Goal: Navigation & Orientation: Find specific page/section

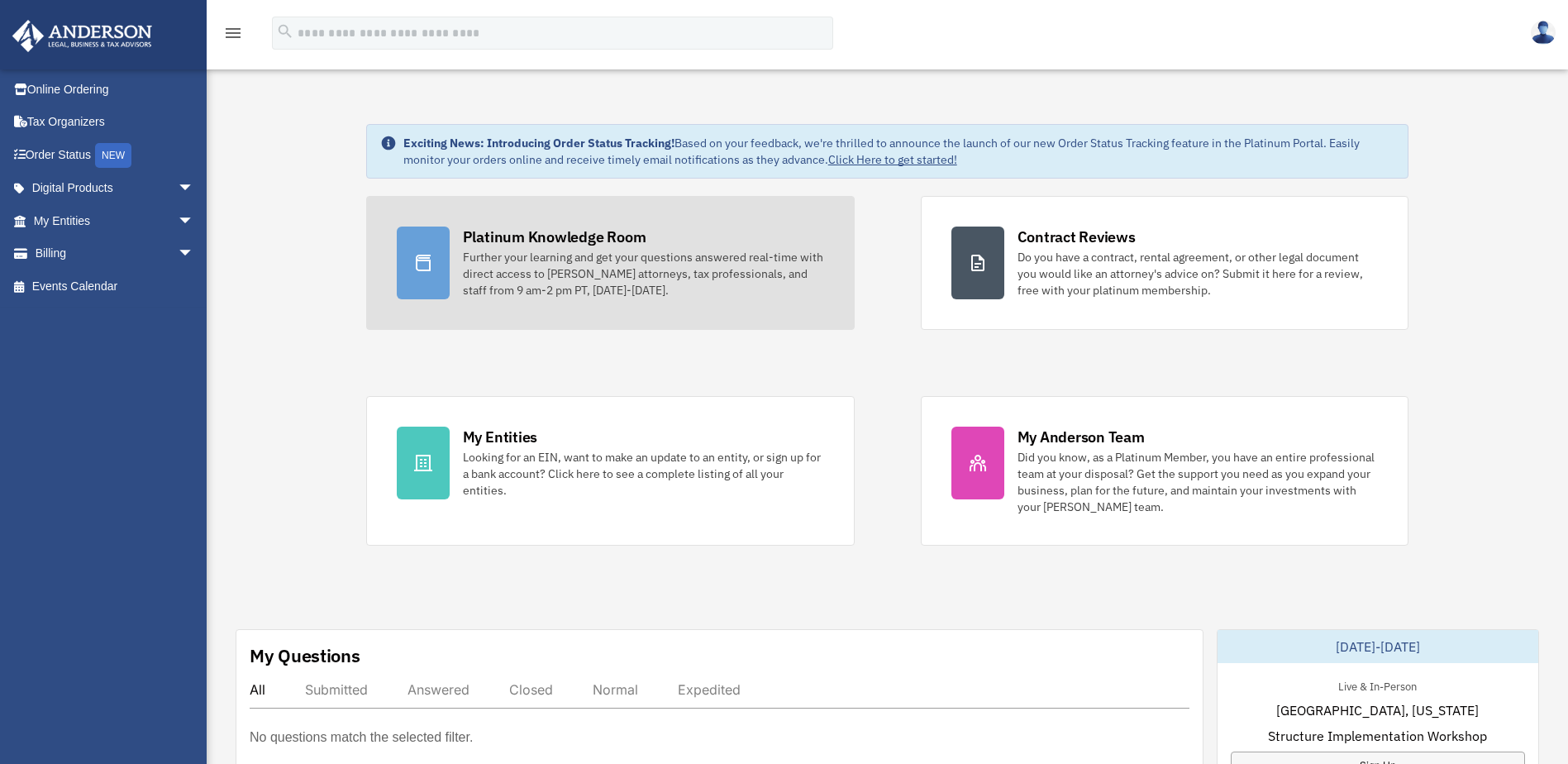
click at [427, 259] on icon at bounding box center [423, 262] width 15 height 17
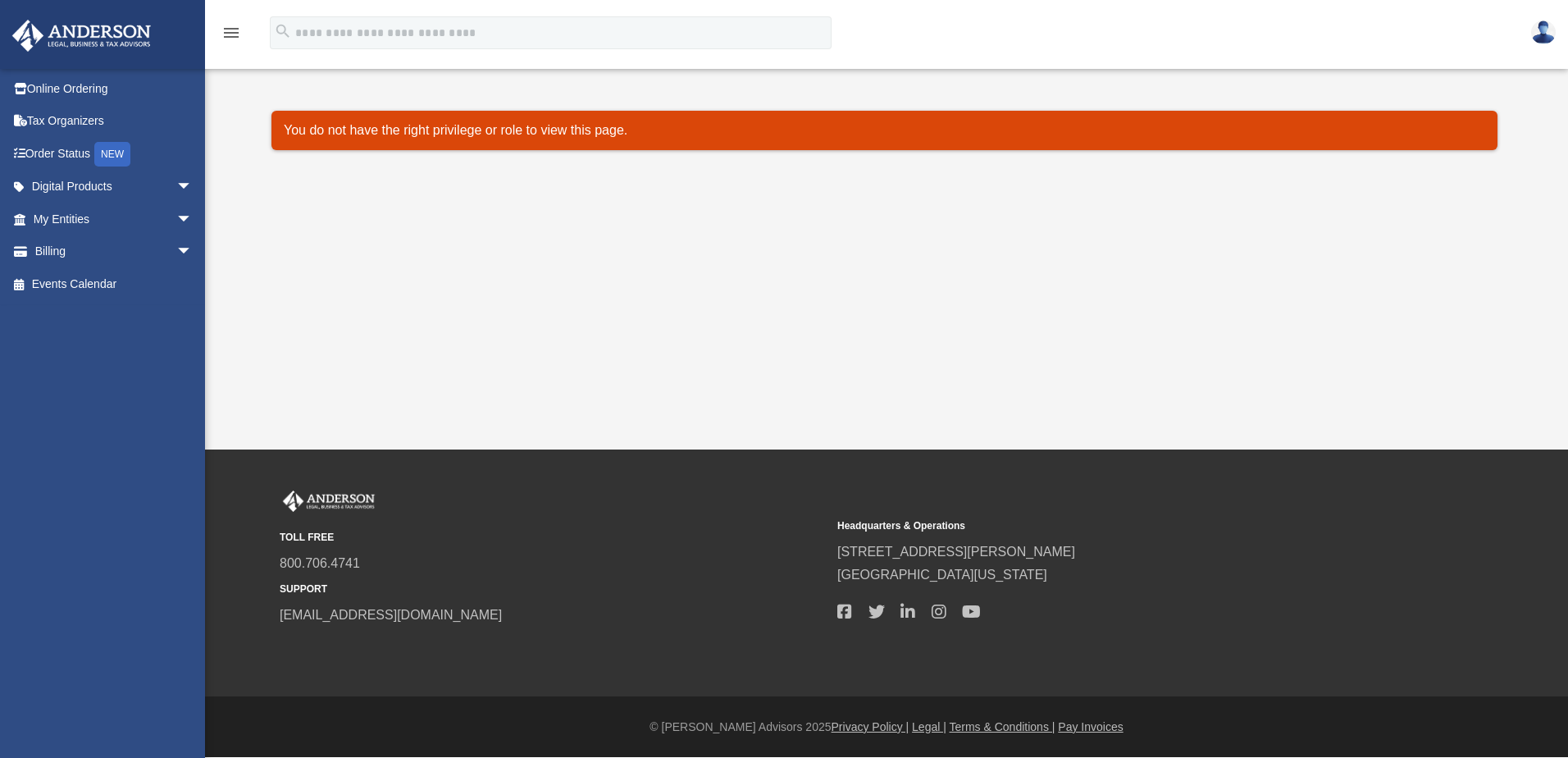
click at [1542, 34] on img at bounding box center [1544, 33] width 25 height 24
click at [1245, 116] on link "Logout" at bounding box center [1297, 110] width 164 height 34
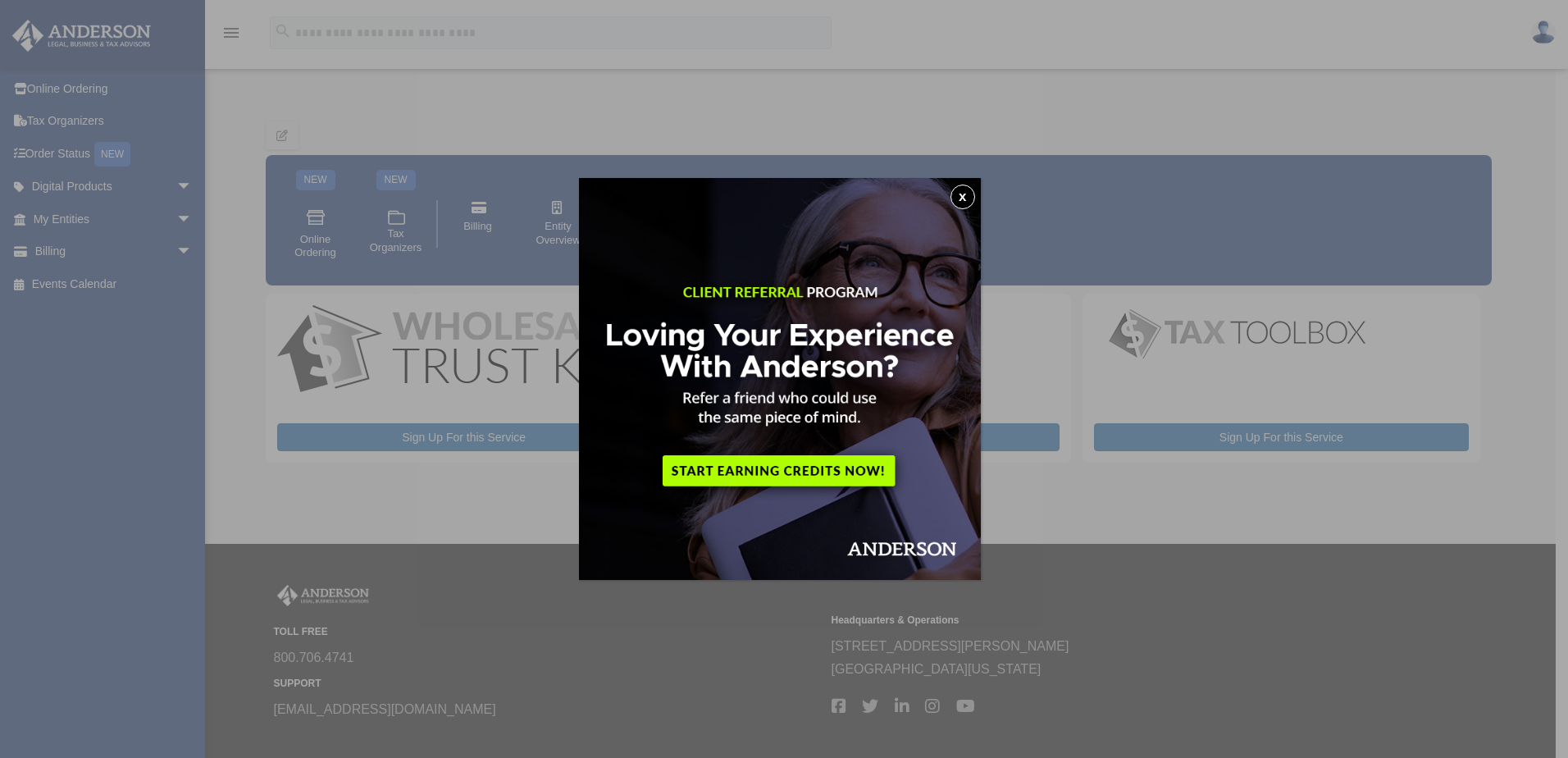
click at [972, 197] on button "x" at bounding box center [963, 197] width 25 height 25
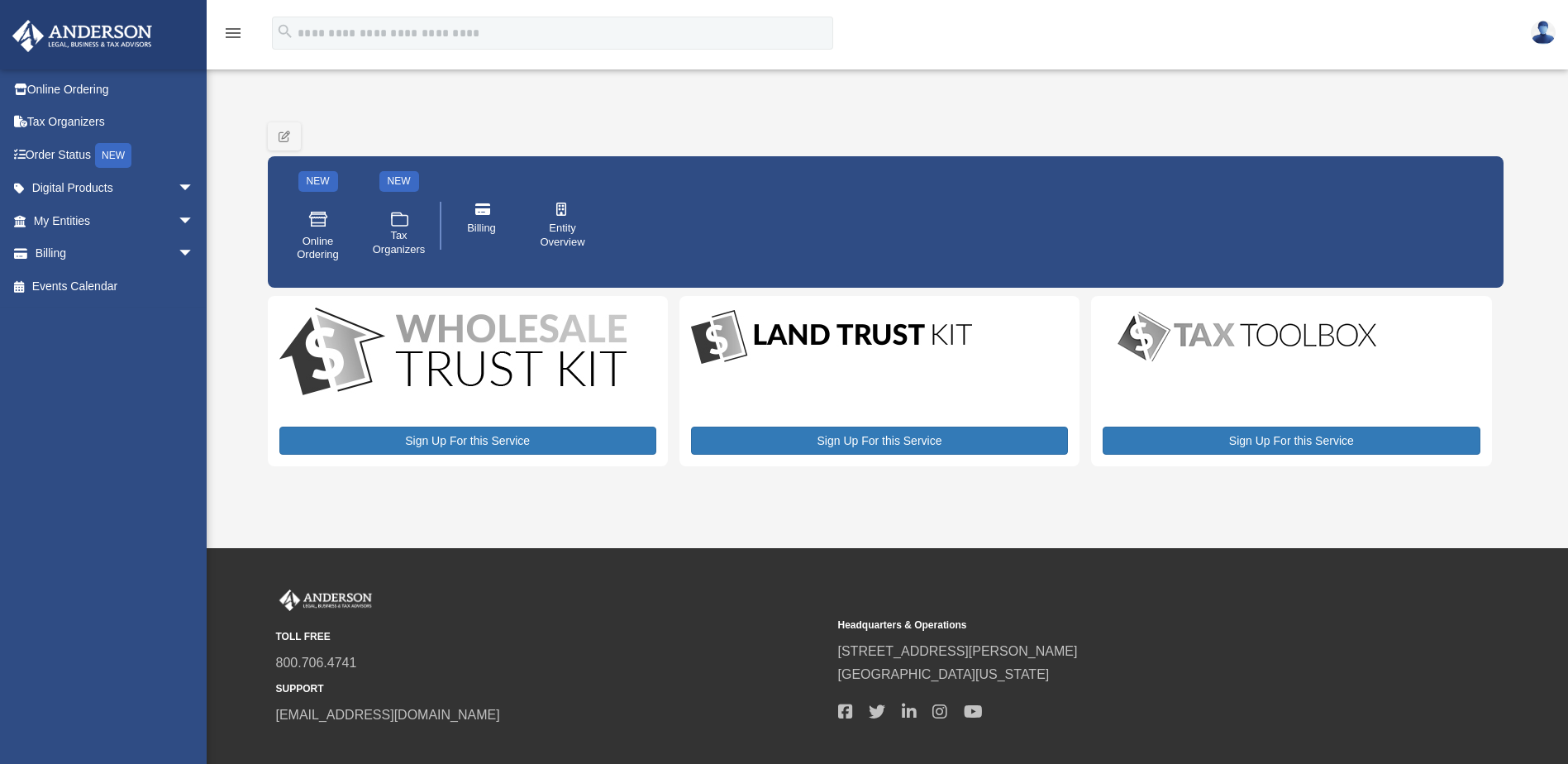
click at [65, 28] on img at bounding box center [83, 36] width 149 height 32
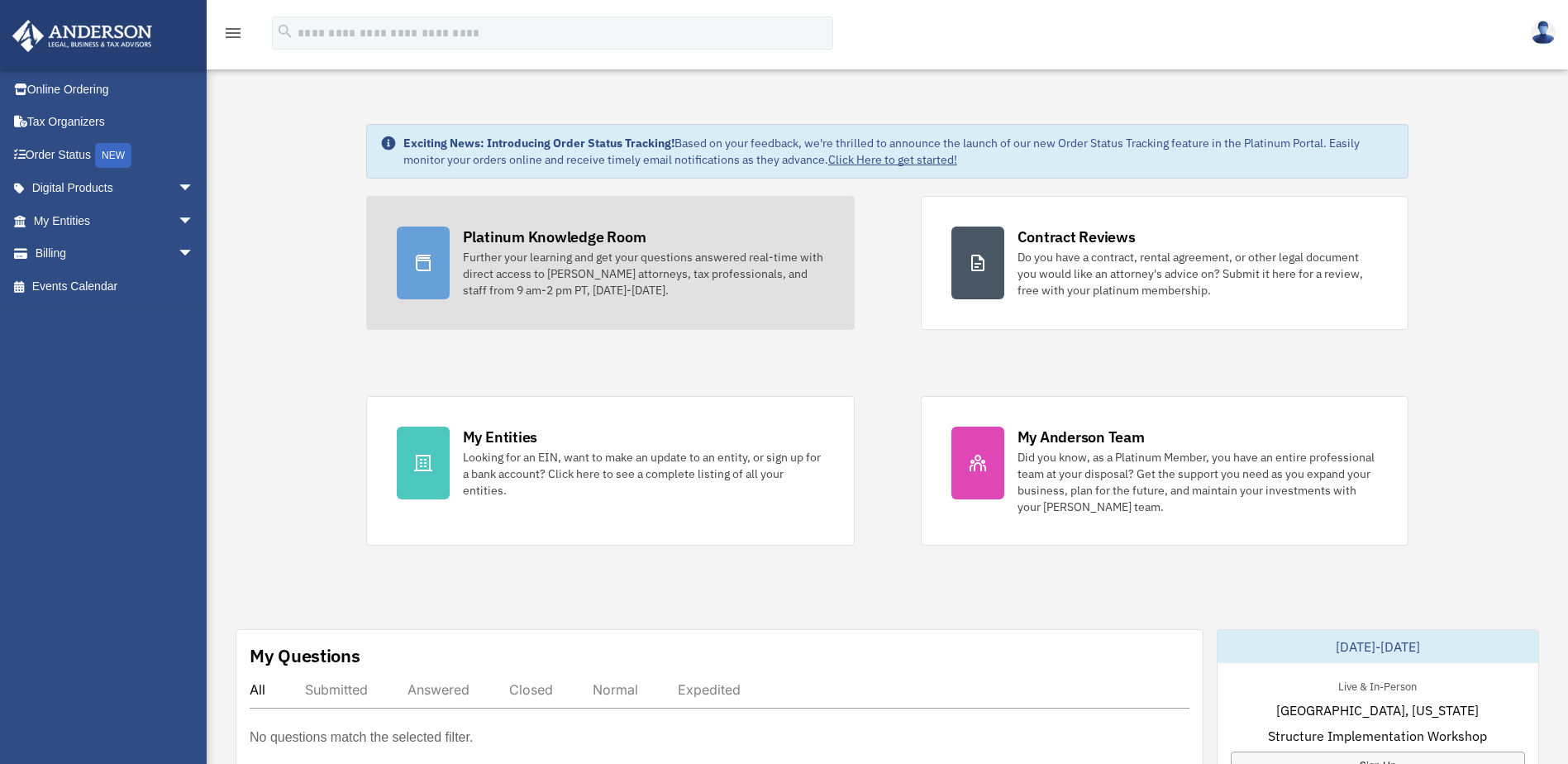
click at [439, 260] on div at bounding box center [423, 263] width 53 height 73
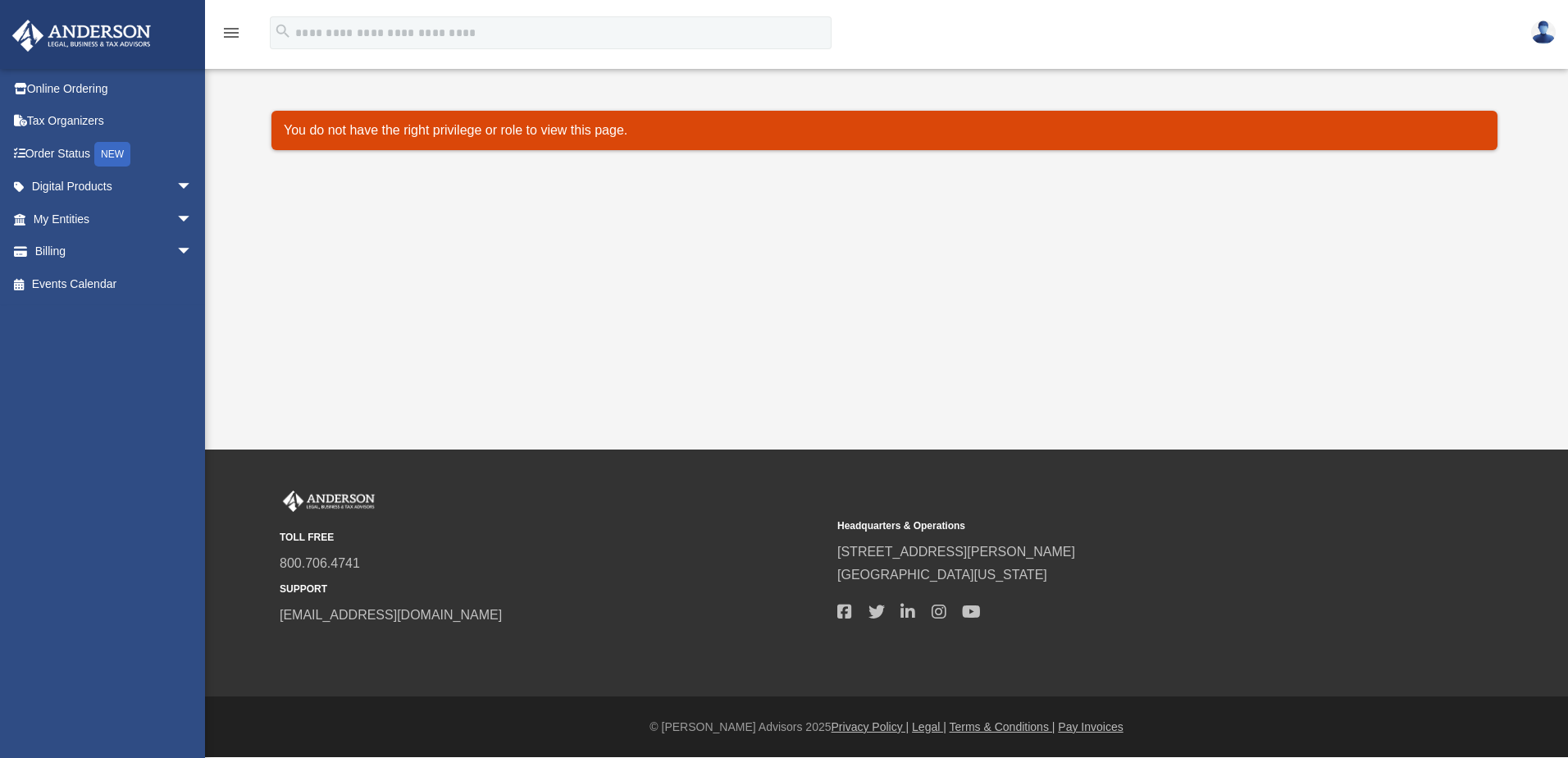
click at [54, 32] on img at bounding box center [82, 35] width 148 height 32
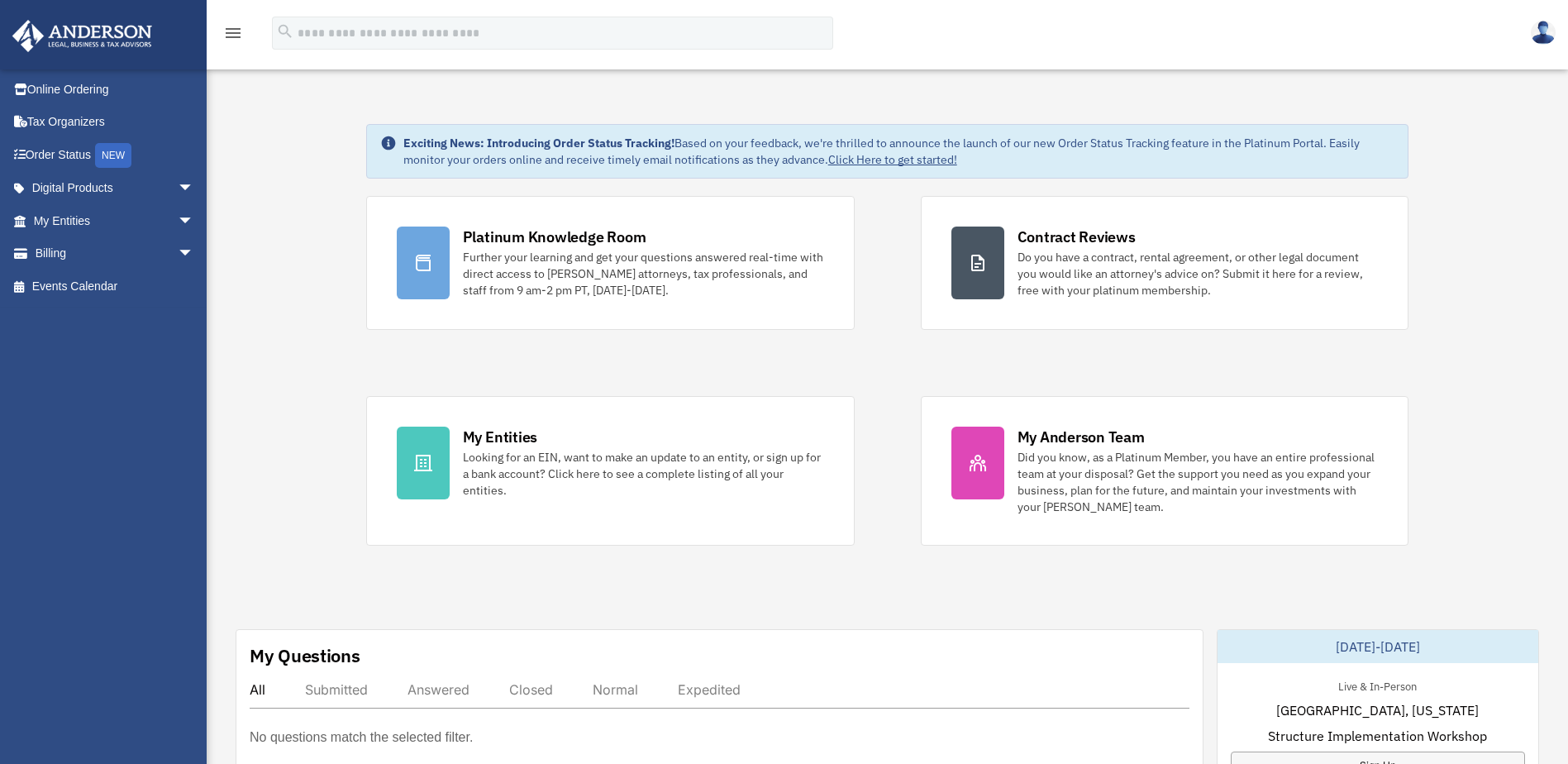
click at [107, 41] on img at bounding box center [83, 36] width 149 height 32
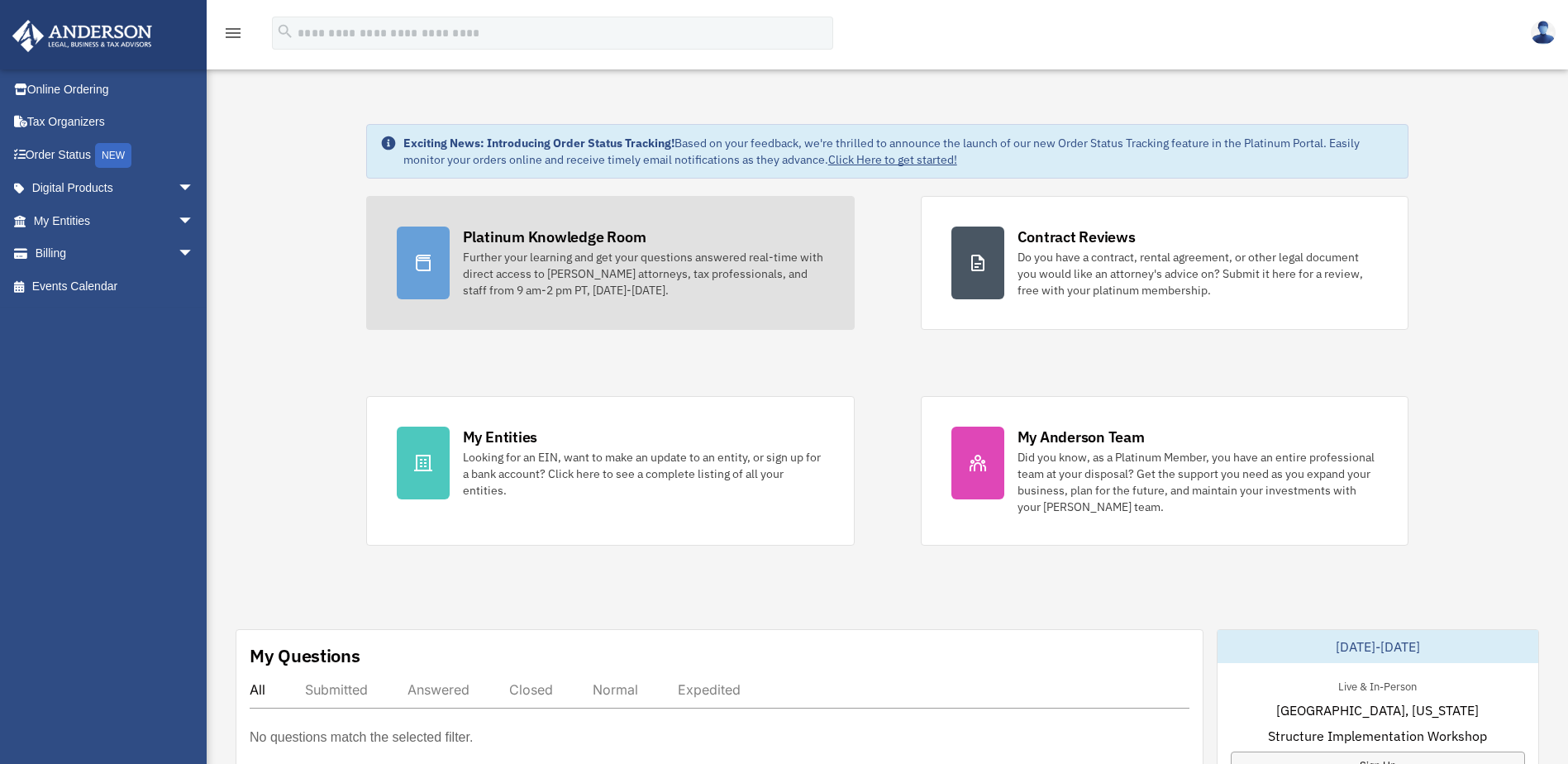
click at [434, 269] on div at bounding box center [423, 263] width 53 height 73
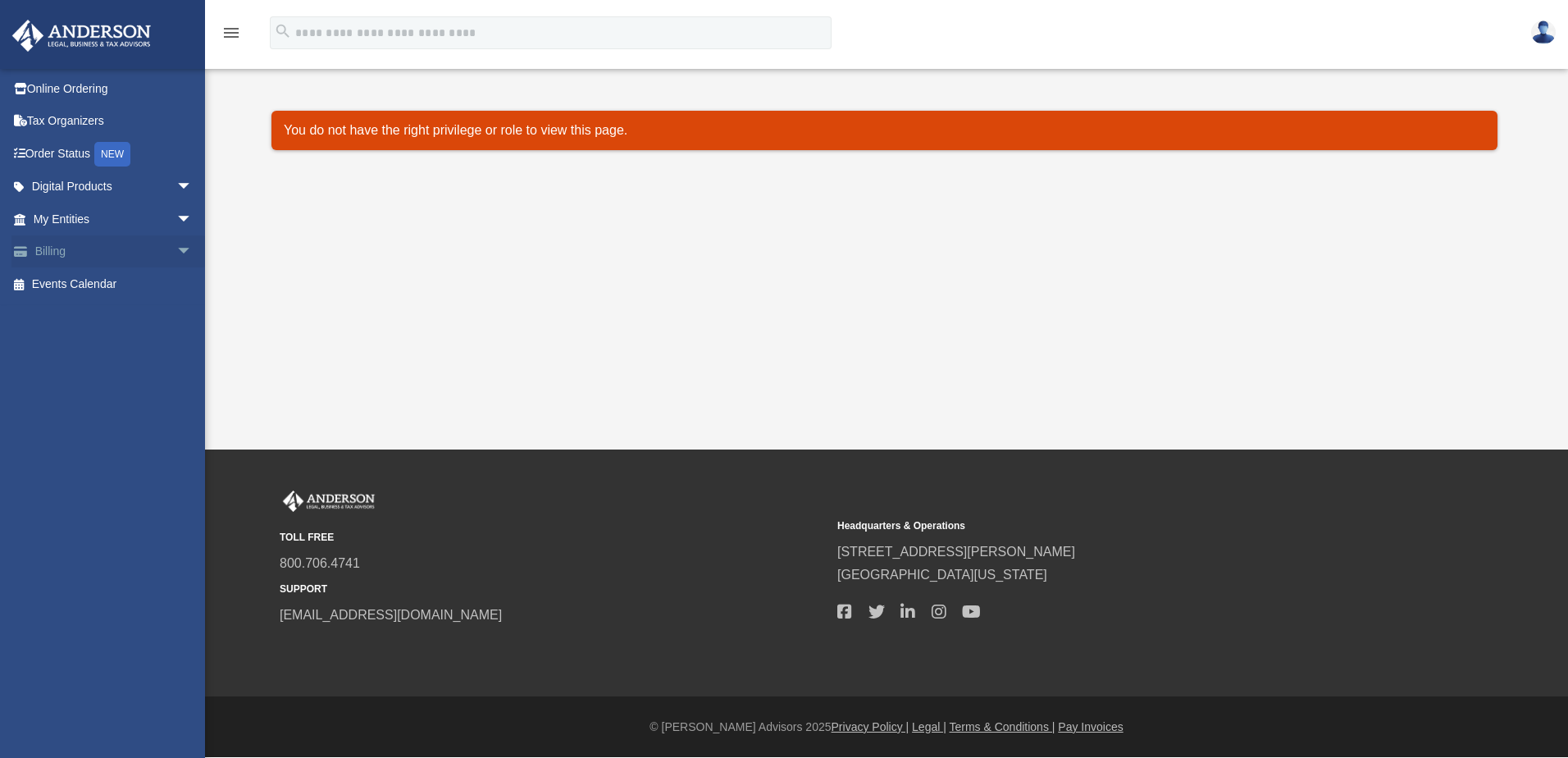
click at [67, 243] on link "Billing arrow_drop_down" at bounding box center [114, 252] width 206 height 33
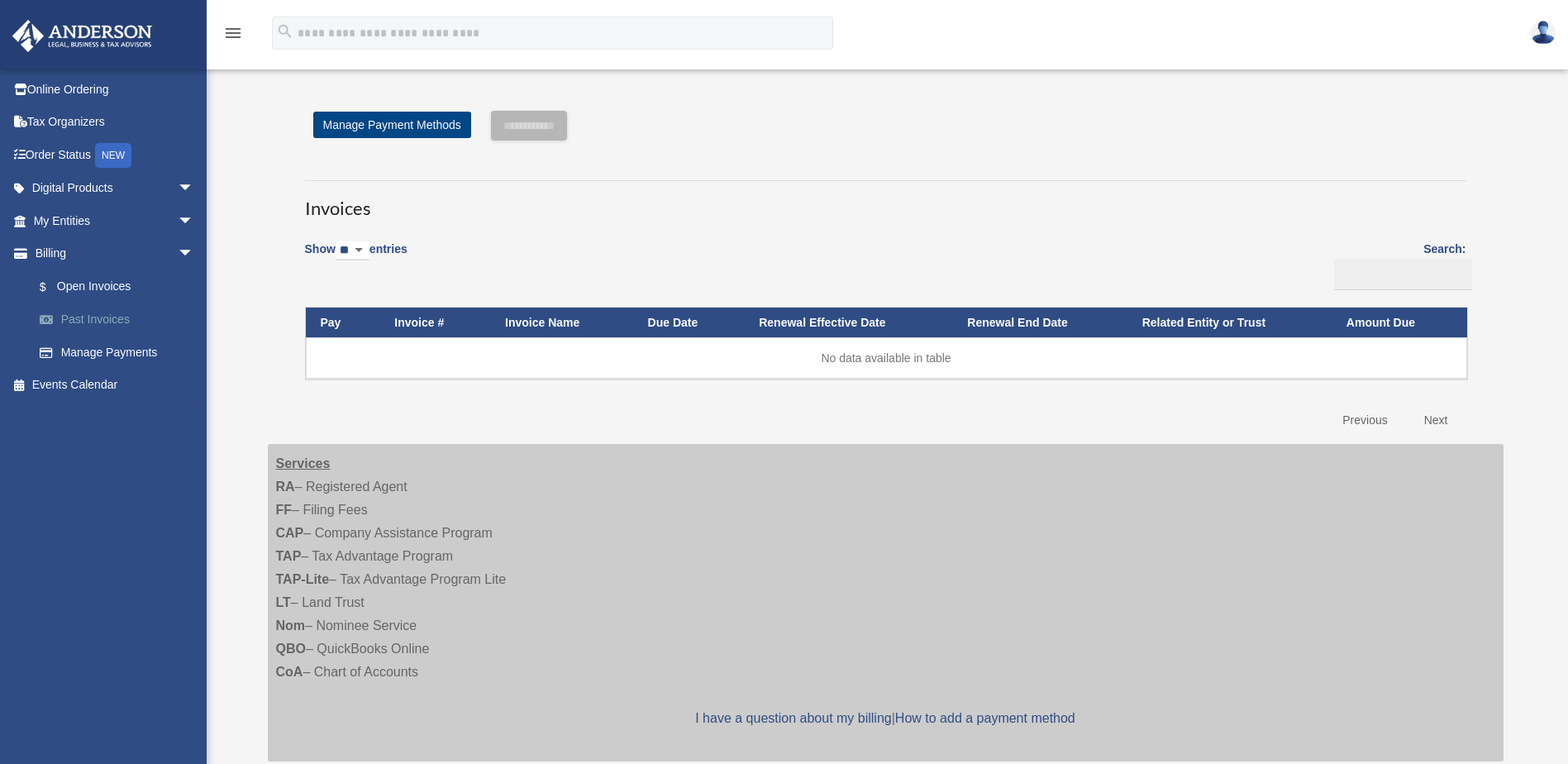
click at [92, 318] on link "Past Invoices" at bounding box center [122, 320] width 196 height 33
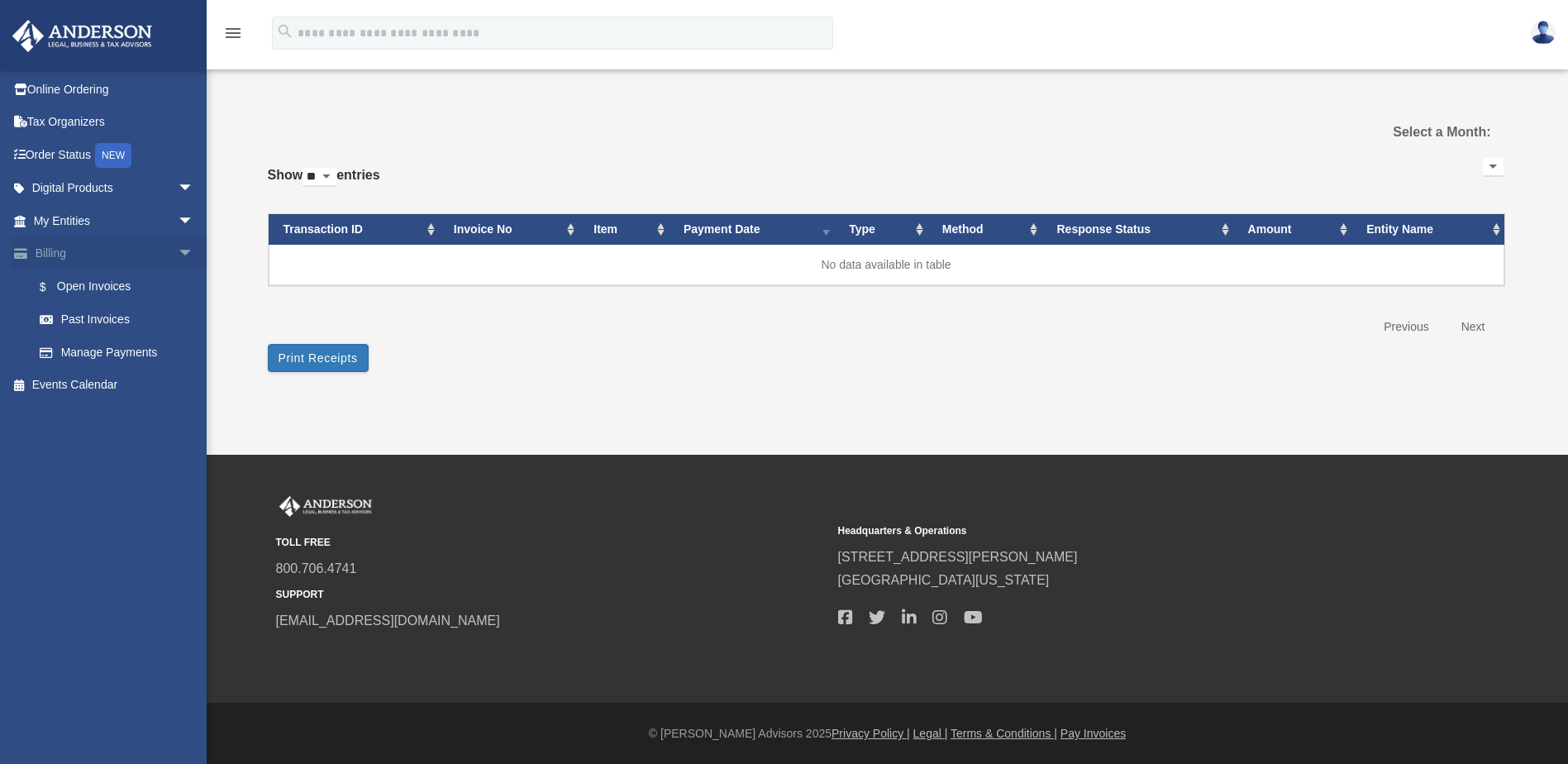
click at [59, 249] on link "Billing arrow_drop_down" at bounding box center [115, 254] width 208 height 33
click at [68, 222] on link "My Entities arrow_drop_down" at bounding box center [115, 221] width 208 height 33
click at [74, 188] on link "Digital Products arrow_drop_down" at bounding box center [115, 189] width 208 height 33
click at [76, 155] on link "Order Status NEW" at bounding box center [115, 155] width 208 height 34
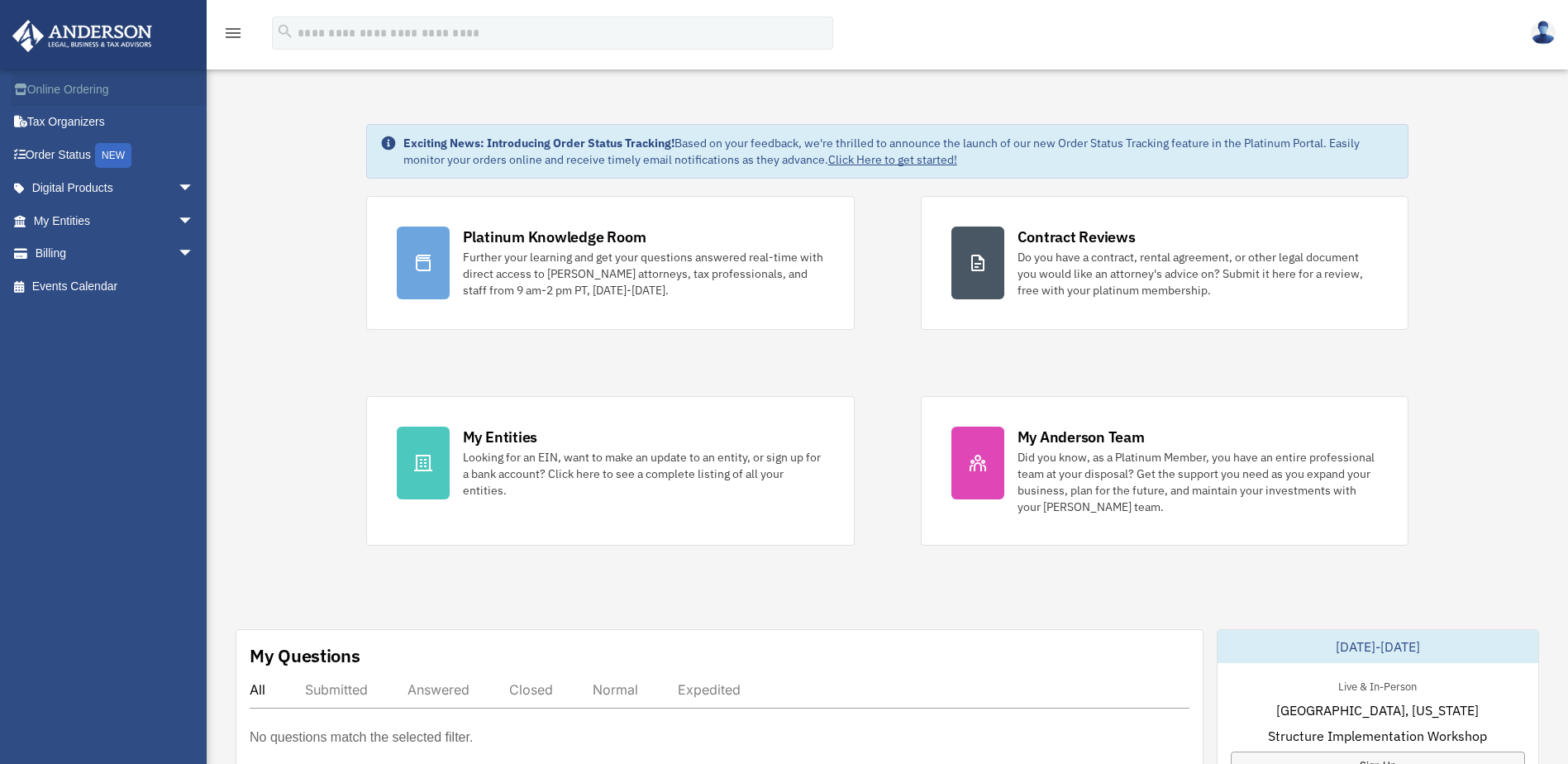
click at [58, 94] on link "Online Ordering" at bounding box center [115, 90] width 208 height 33
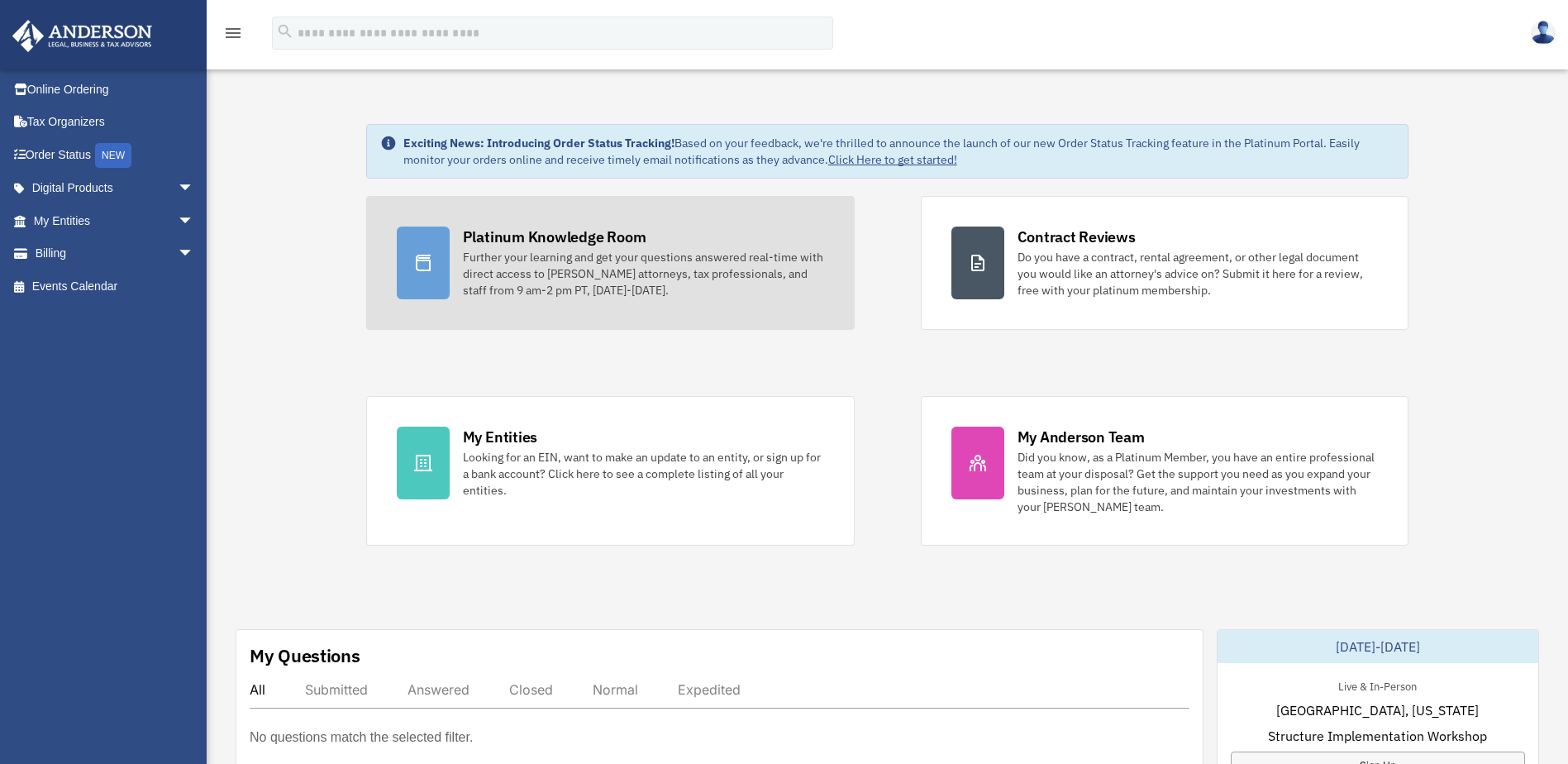
click at [435, 273] on div at bounding box center [423, 263] width 53 height 73
click at [443, 259] on div at bounding box center [423, 263] width 53 height 73
